Goal: Transaction & Acquisition: Purchase product/service

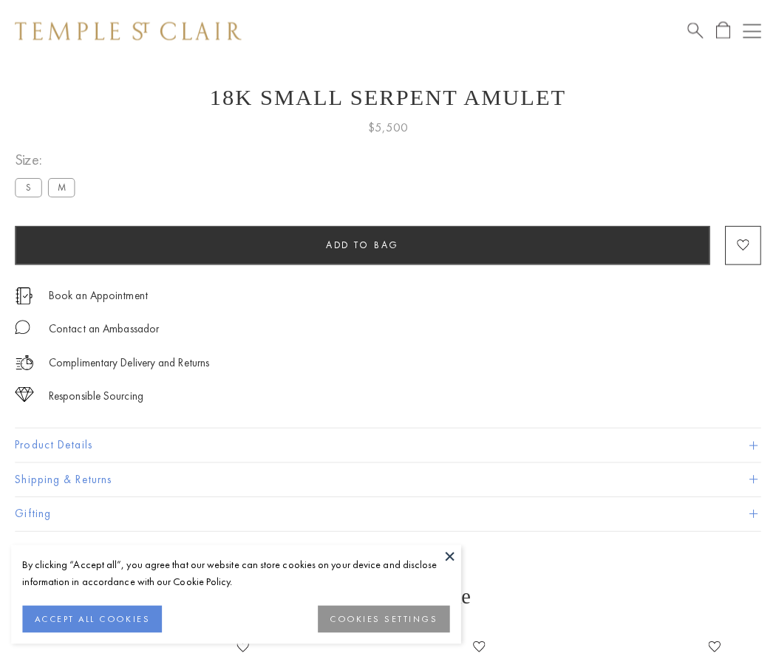
scroll to position [59, 0]
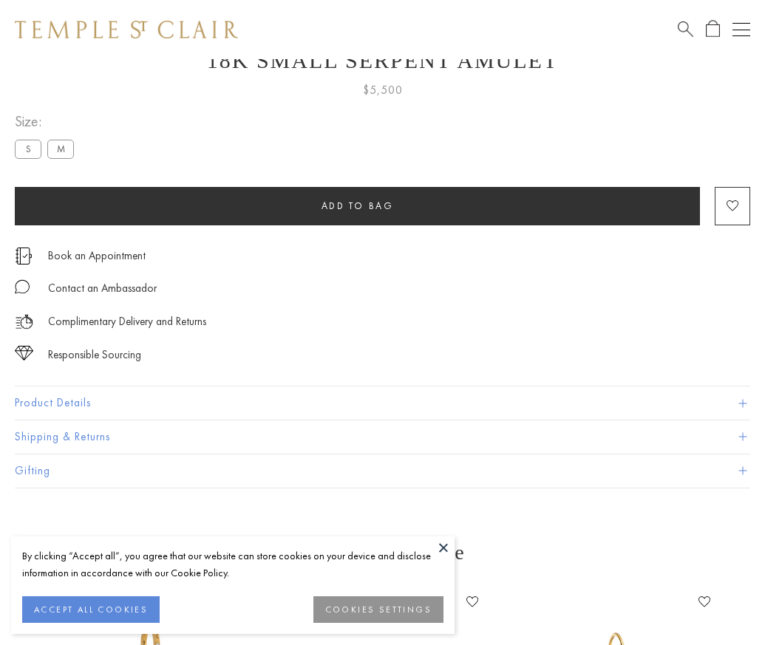
click at [357, 205] on span "Add to bag" at bounding box center [357, 205] width 72 height 13
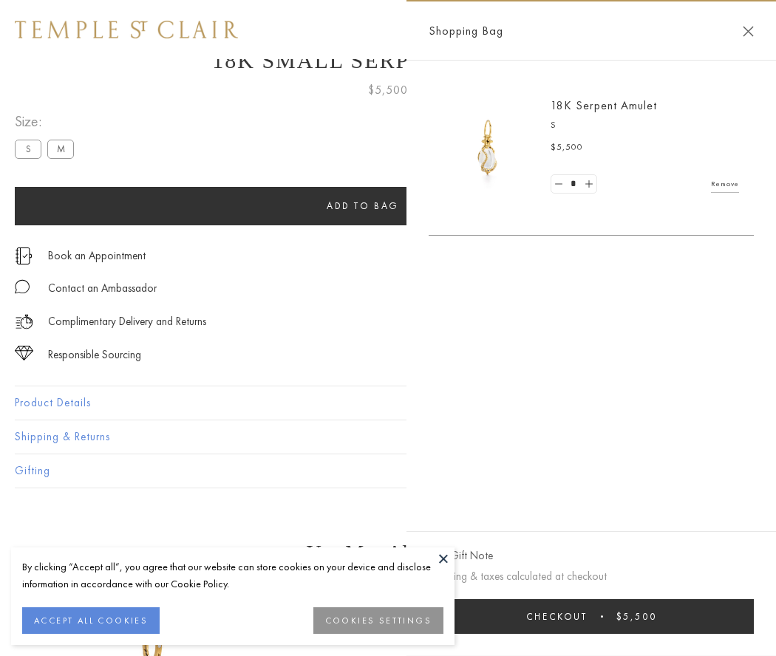
click at [591, 616] on button "Checkout $5,500" at bounding box center [590, 616] width 325 height 35
